Goal: Transaction & Acquisition: Purchase product/service

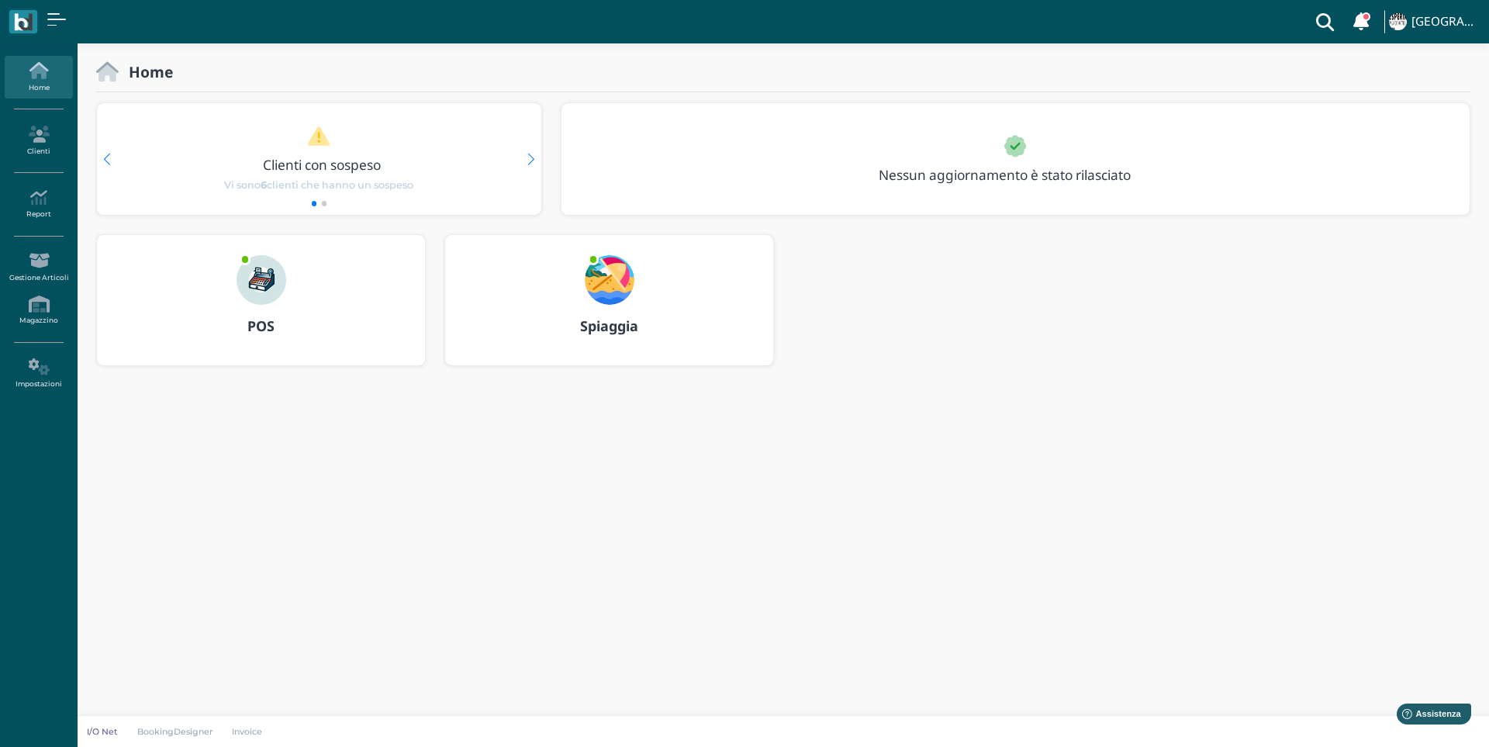
click at [262, 288] on img at bounding box center [262, 280] width 50 height 50
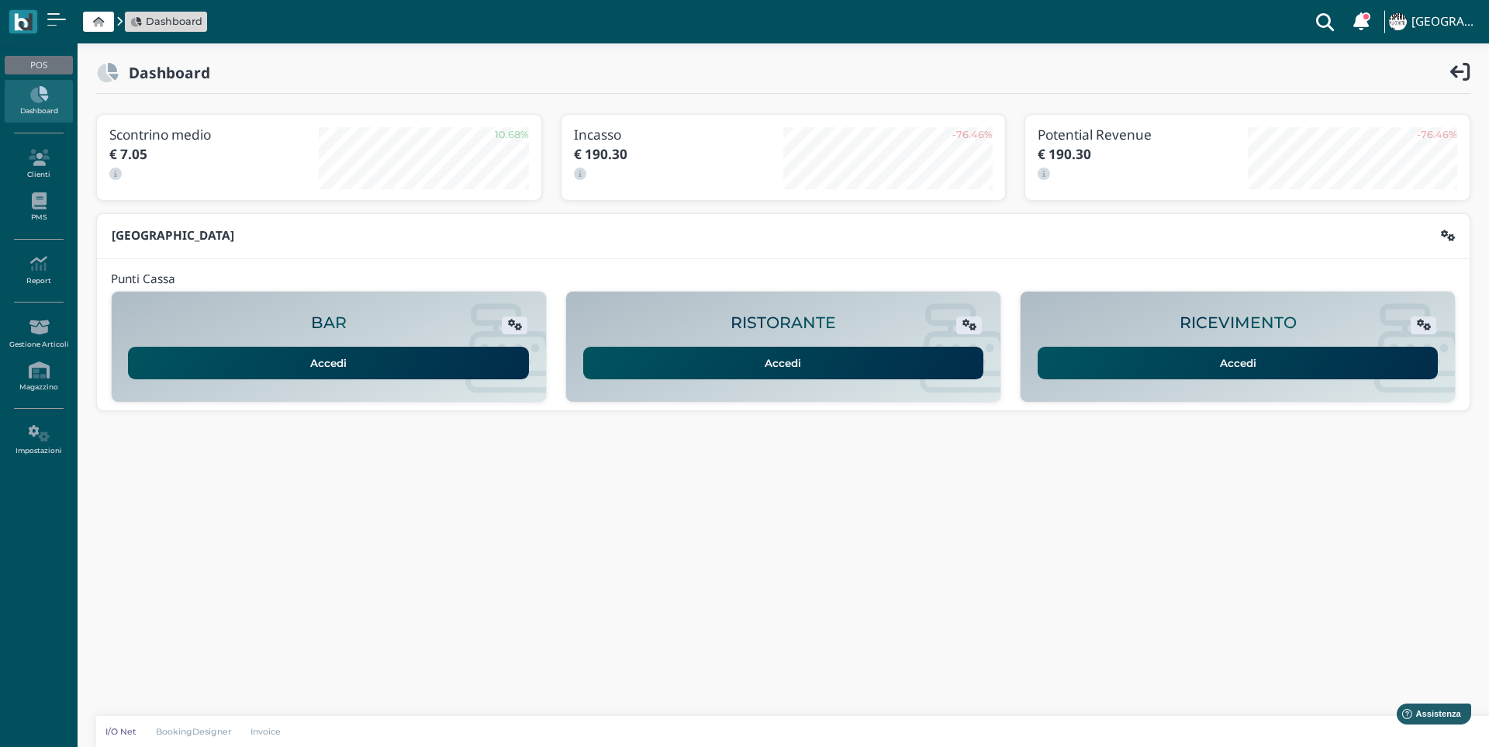
click at [1219, 368] on link "Accedi" at bounding box center [1238, 363] width 401 height 33
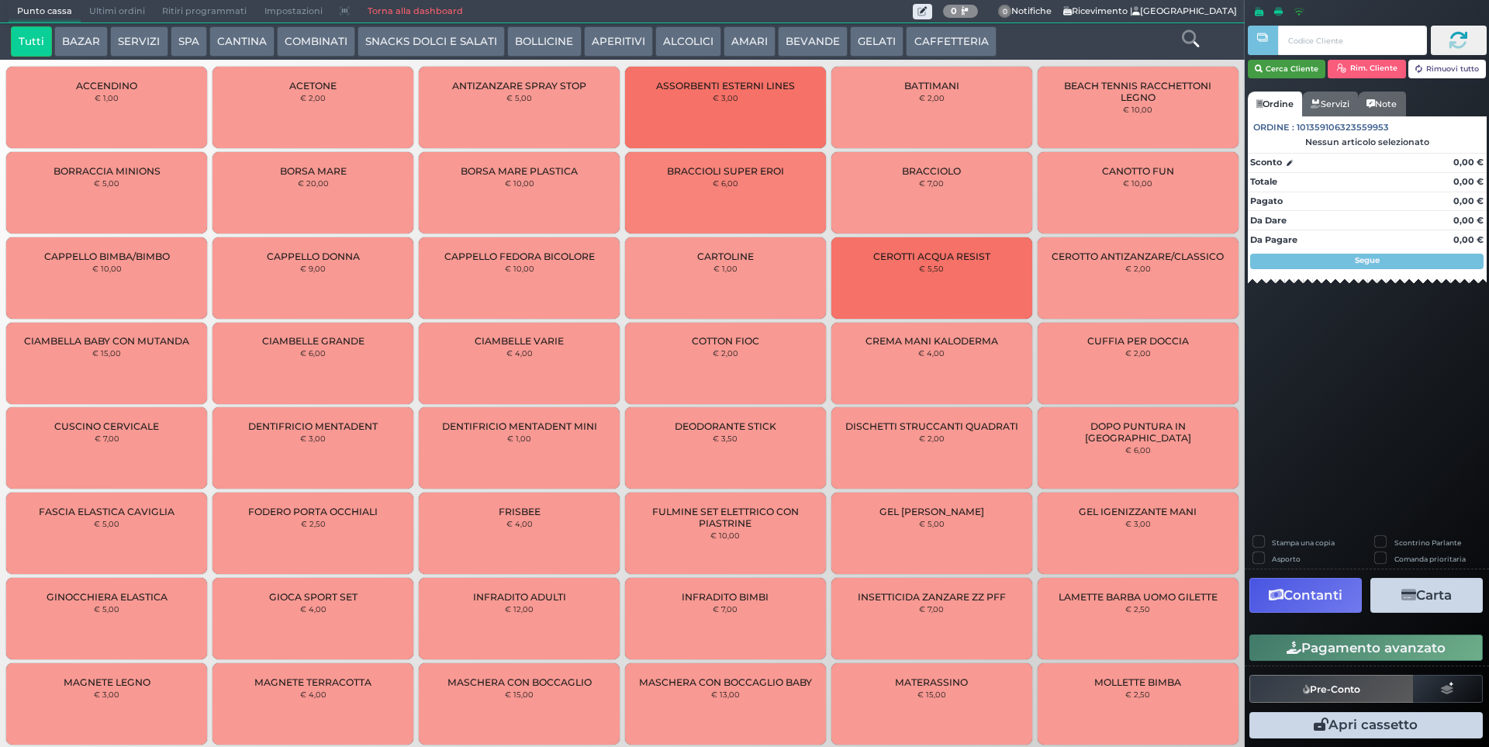
click at [1313, 71] on button "Cerca Cliente" at bounding box center [1287, 69] width 78 height 19
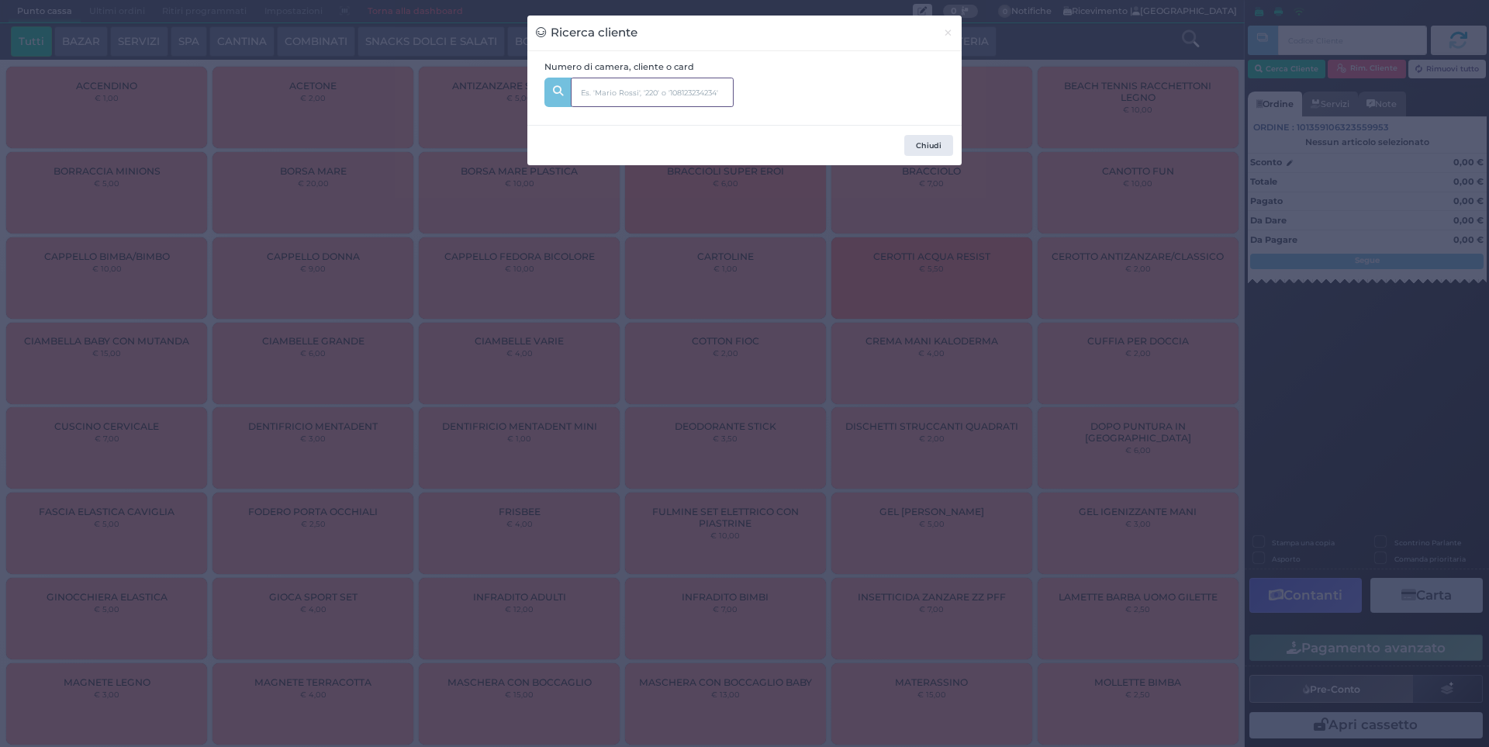
click at [626, 95] on input "text" at bounding box center [652, 92] width 163 height 29
type input "107"
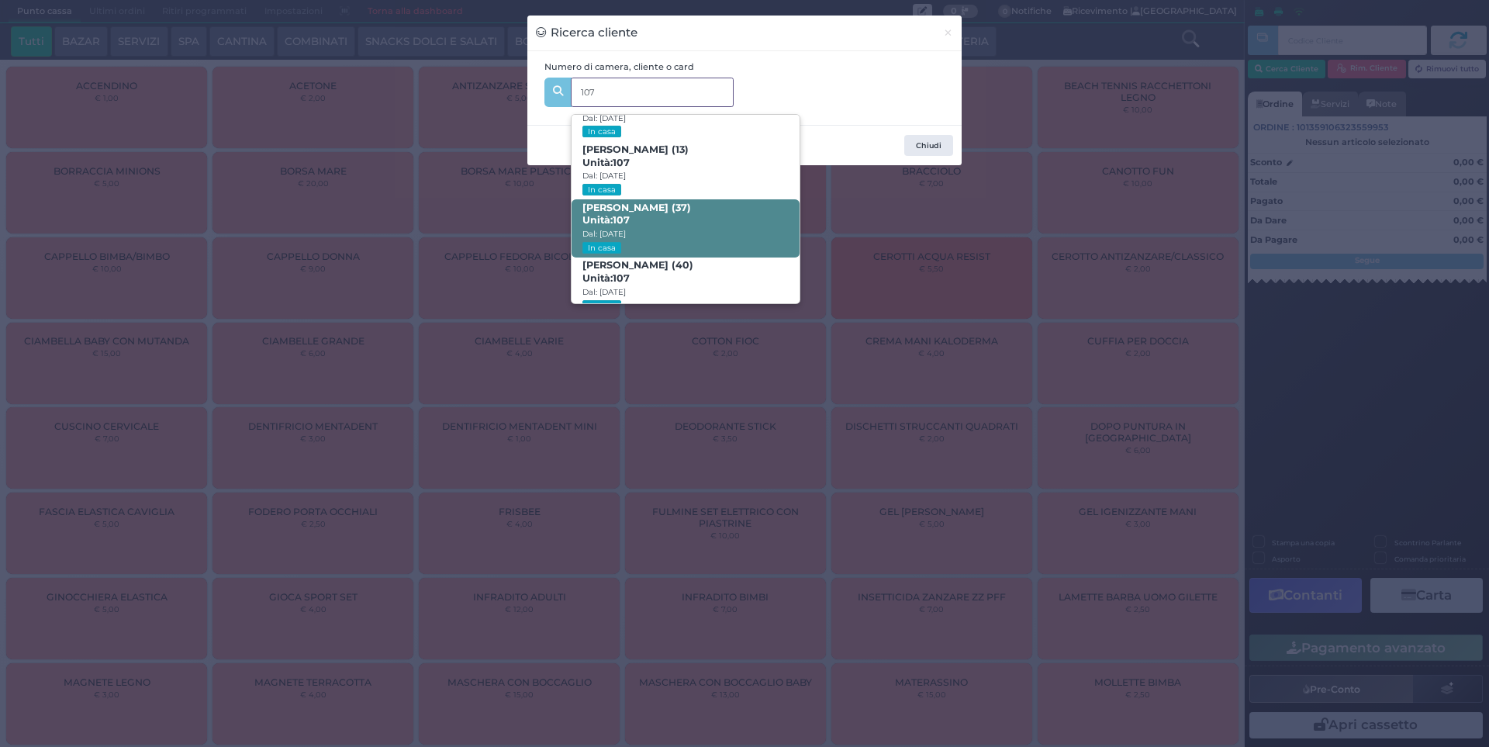
scroll to position [74, 0]
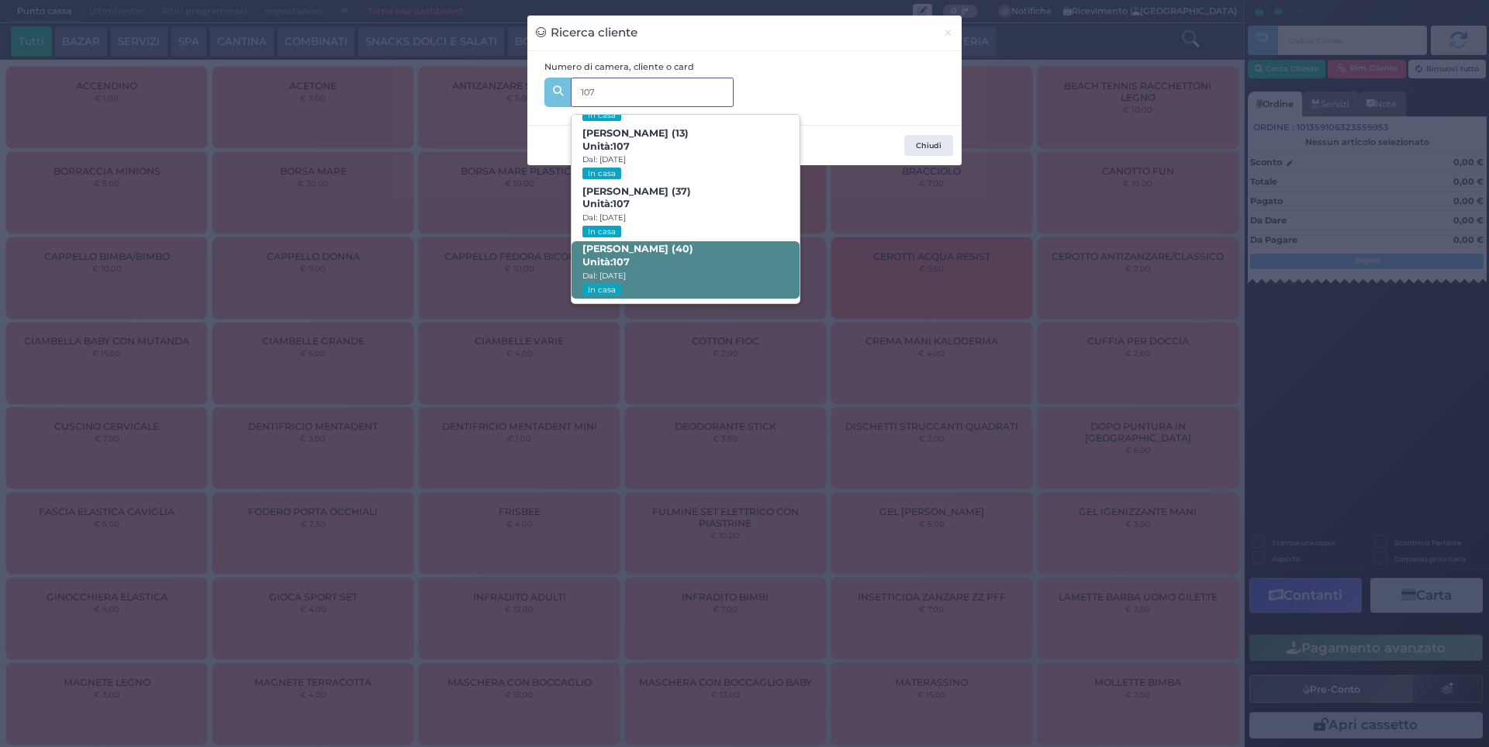
click at [675, 257] on span "Giuseppe Farruggio (40) Unità: 107 Dal: 17/08/2025 In casa" at bounding box center [685, 270] width 227 height 58
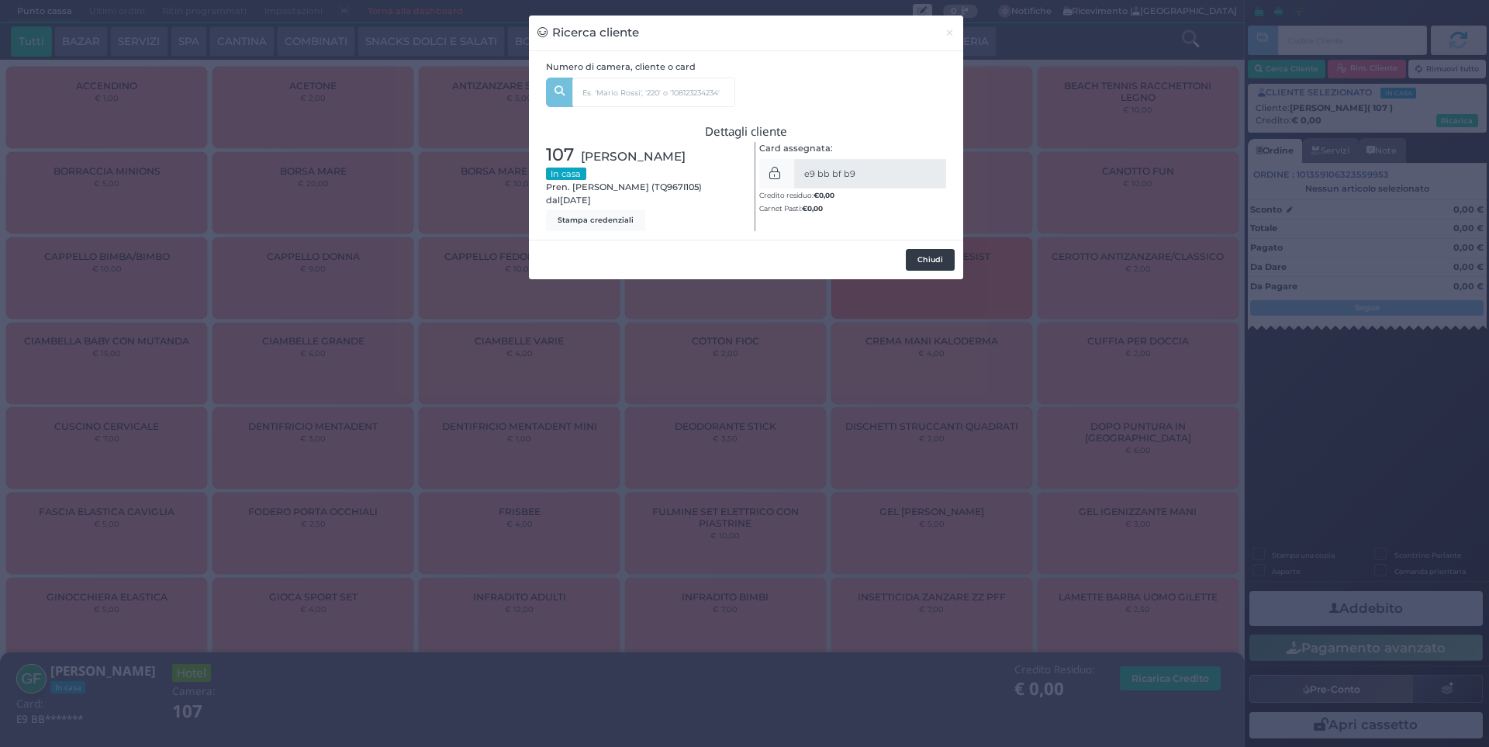
click at [952, 261] on button "Chiudi" at bounding box center [930, 260] width 49 height 22
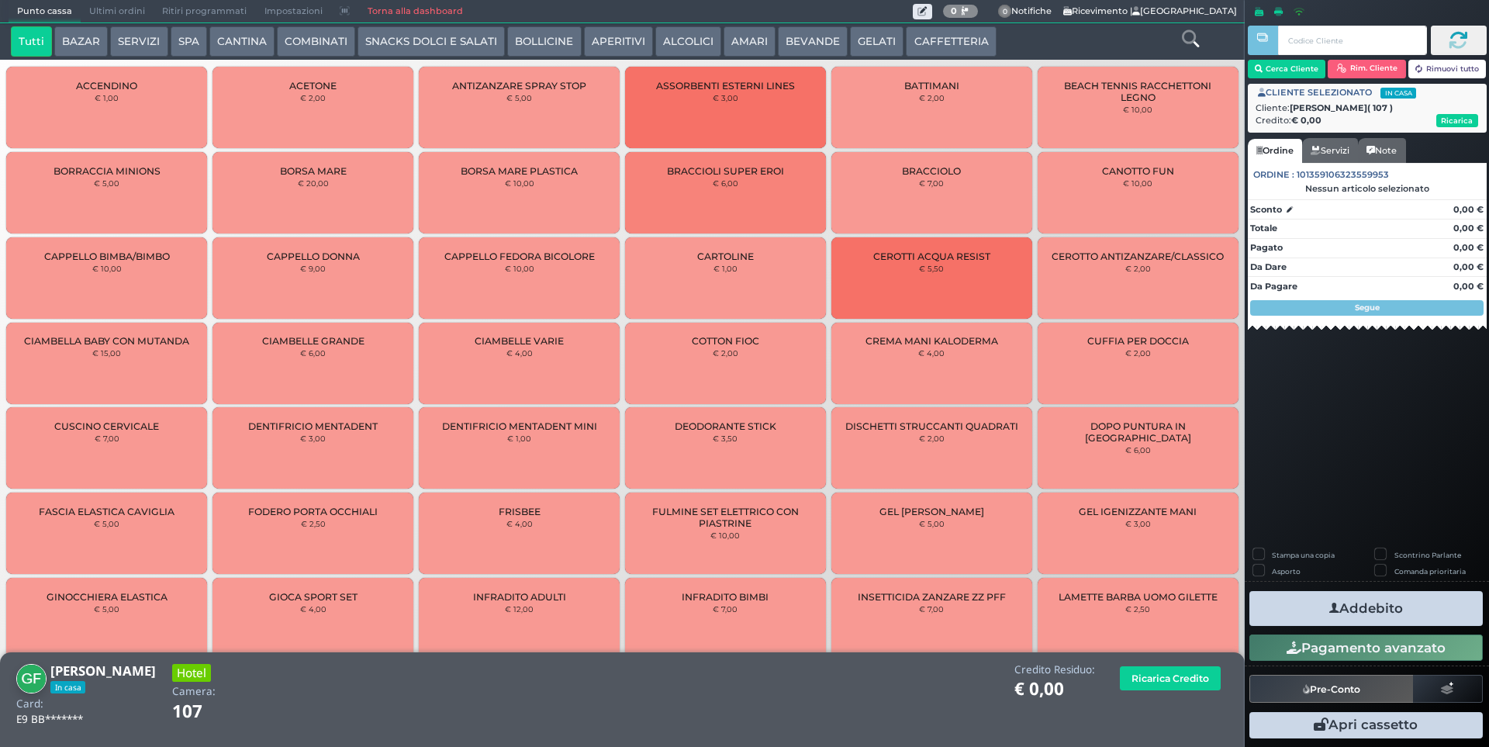
click at [224, 41] on button "CANTINA" at bounding box center [241, 41] width 65 height 31
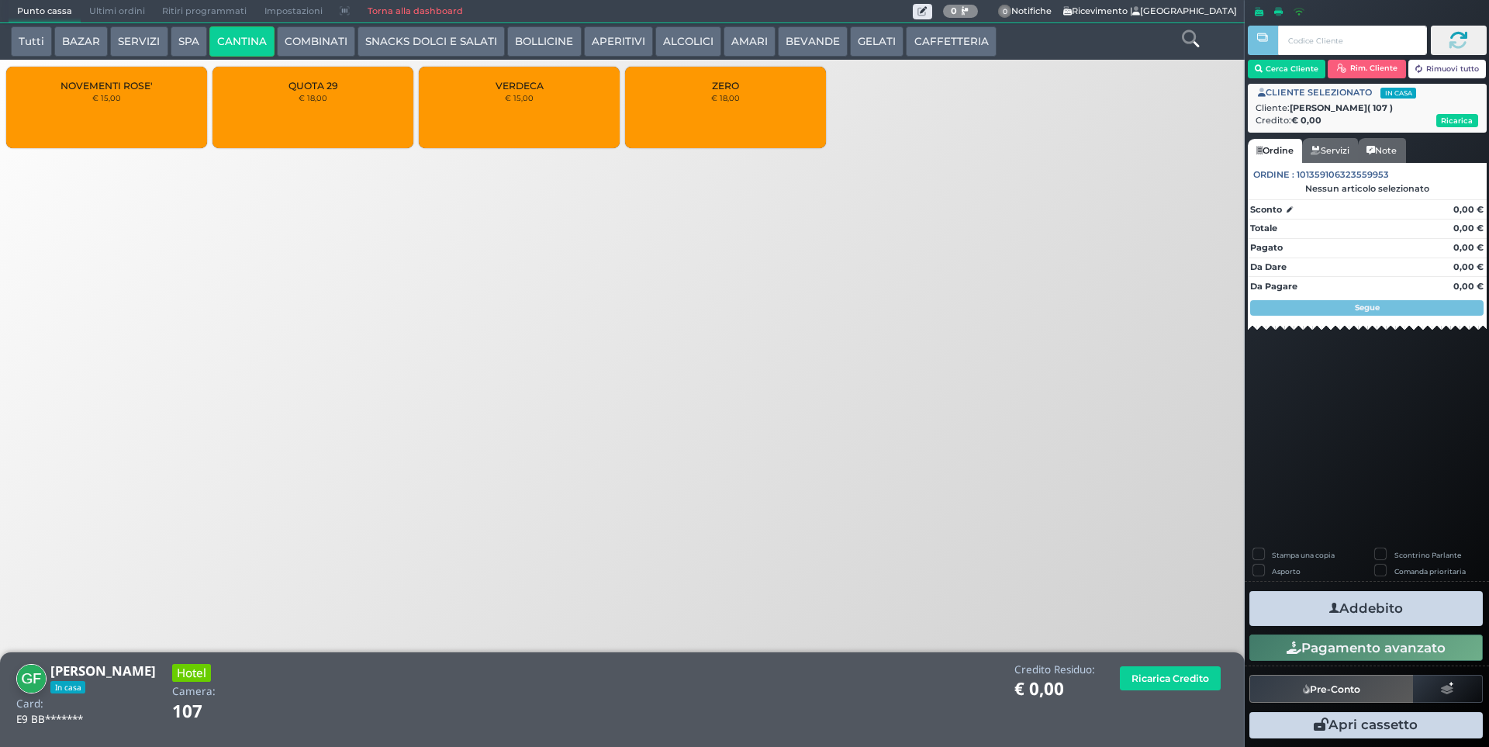
click at [495, 107] on div "VERDECA € 15,00" at bounding box center [519, 107] width 201 height 81
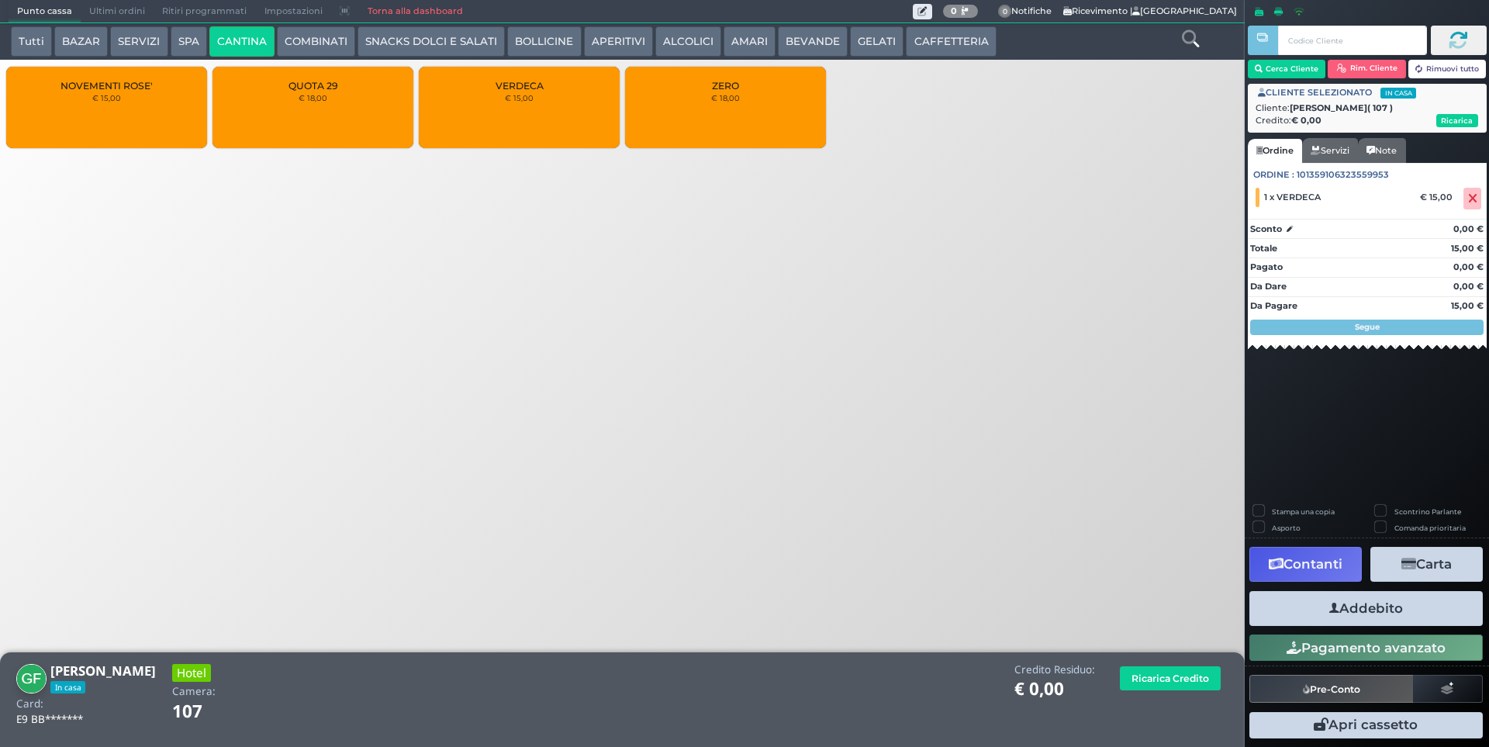
click at [1353, 612] on button "Addebito" at bounding box center [1366, 608] width 233 height 35
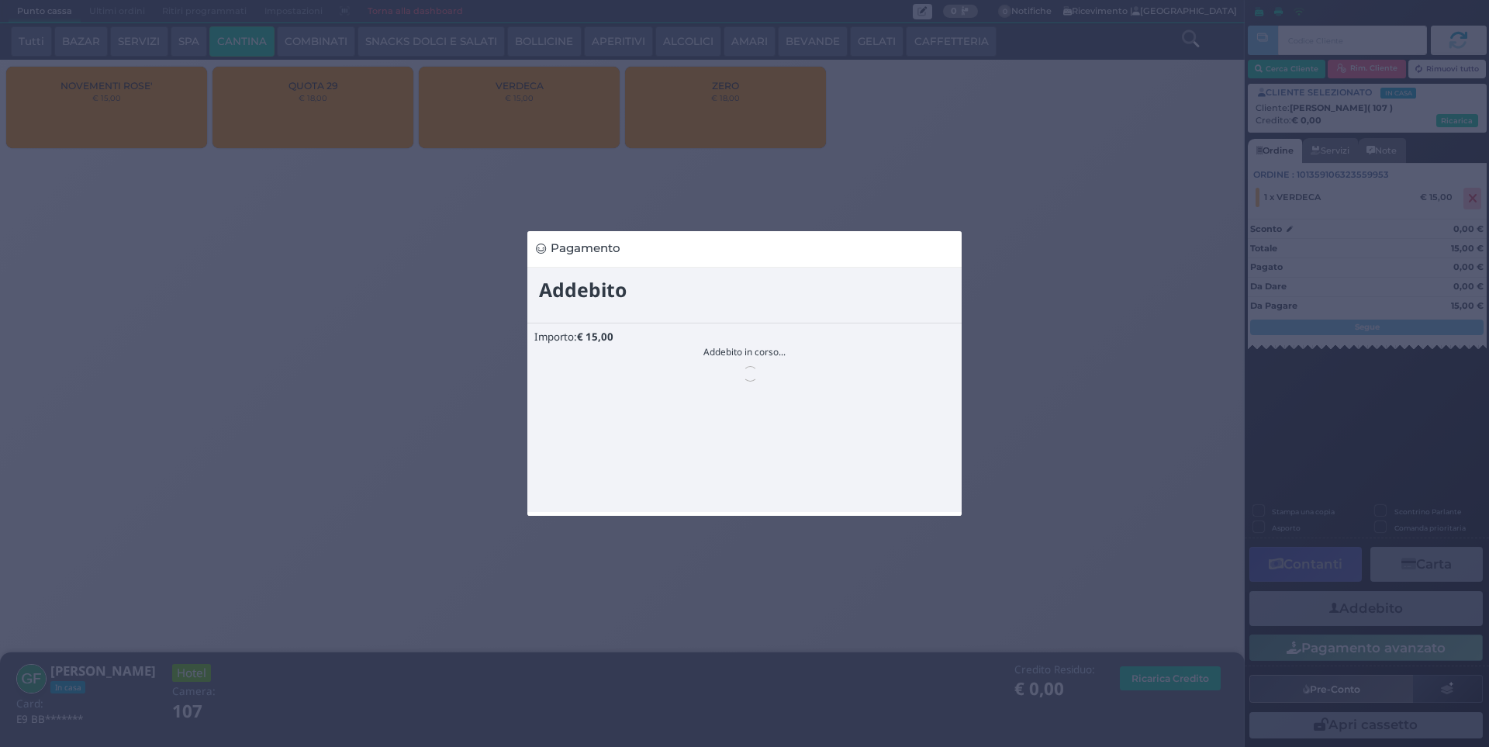
scroll to position [0, 0]
